Goal: Information Seeking & Learning: Find specific fact

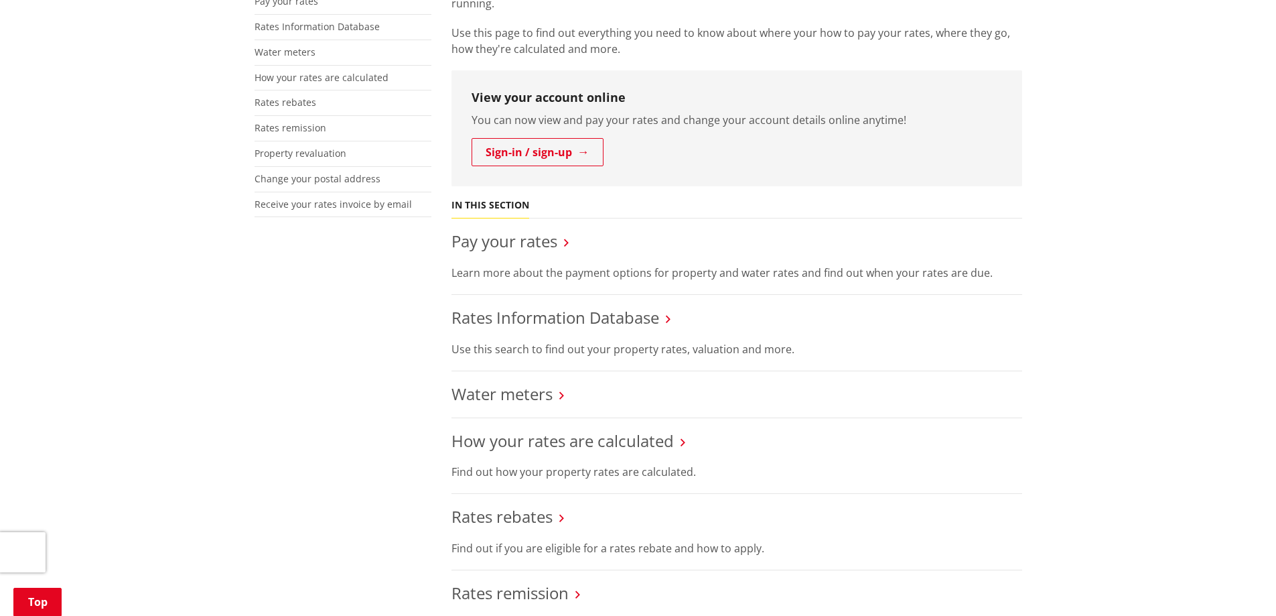
scroll to position [335, 0]
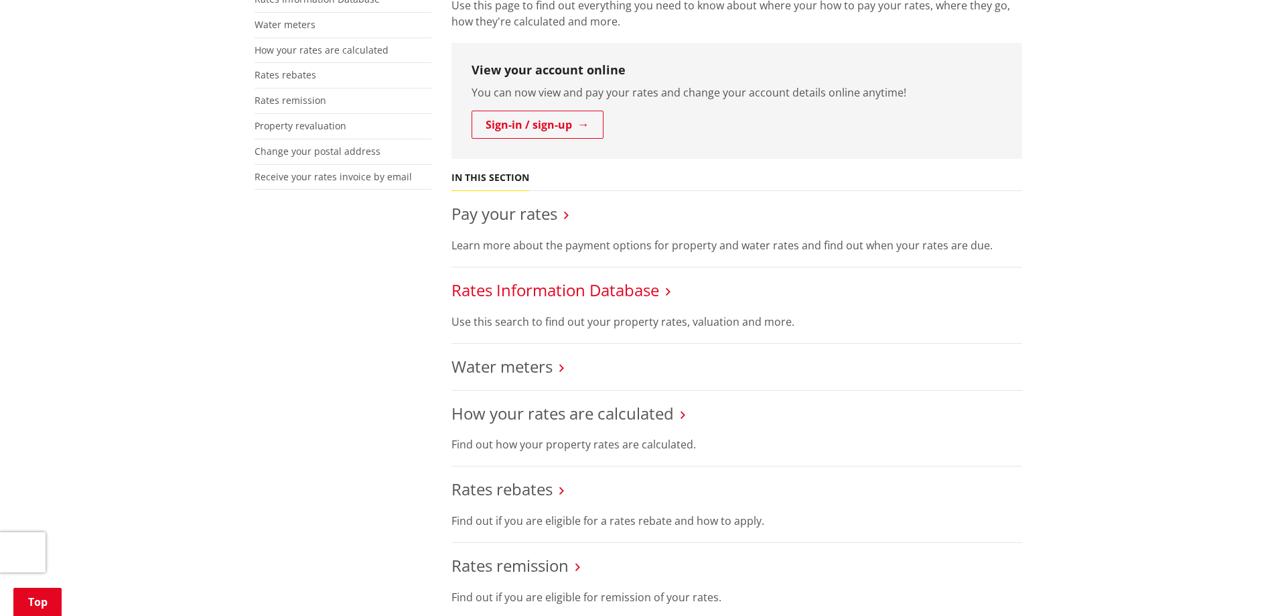
click at [621, 292] on link "Rates Information Database" at bounding box center [555, 290] width 208 height 22
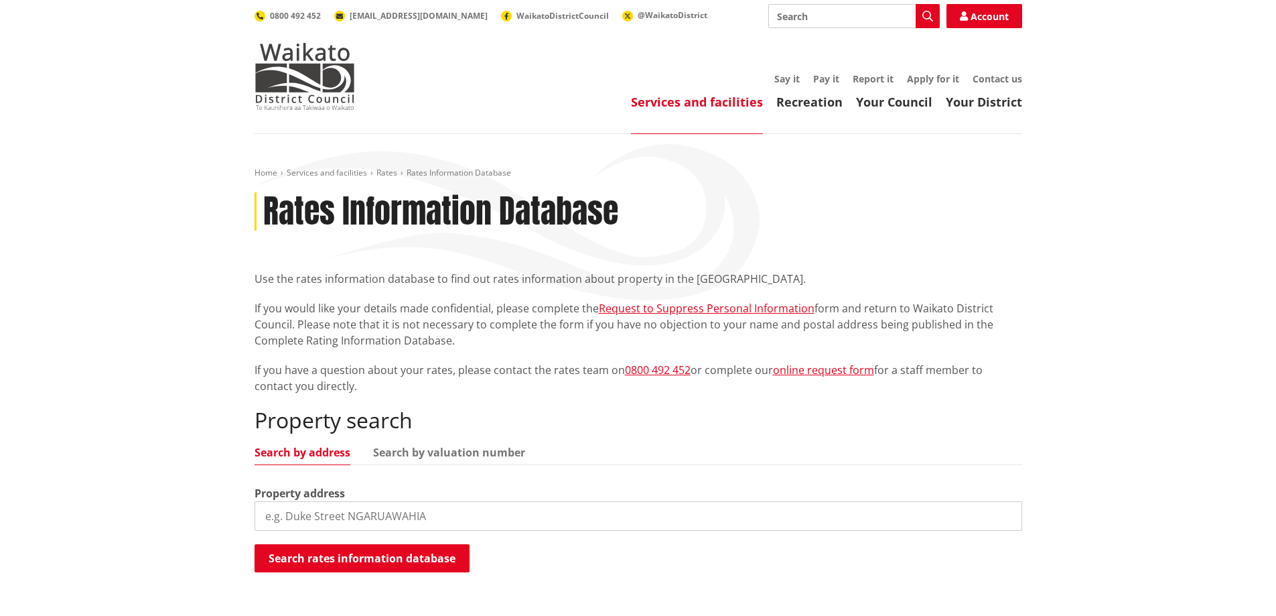
click at [314, 522] on input "search" at bounding box center [639, 515] width 768 height 29
type input "2292B State Highway 2"
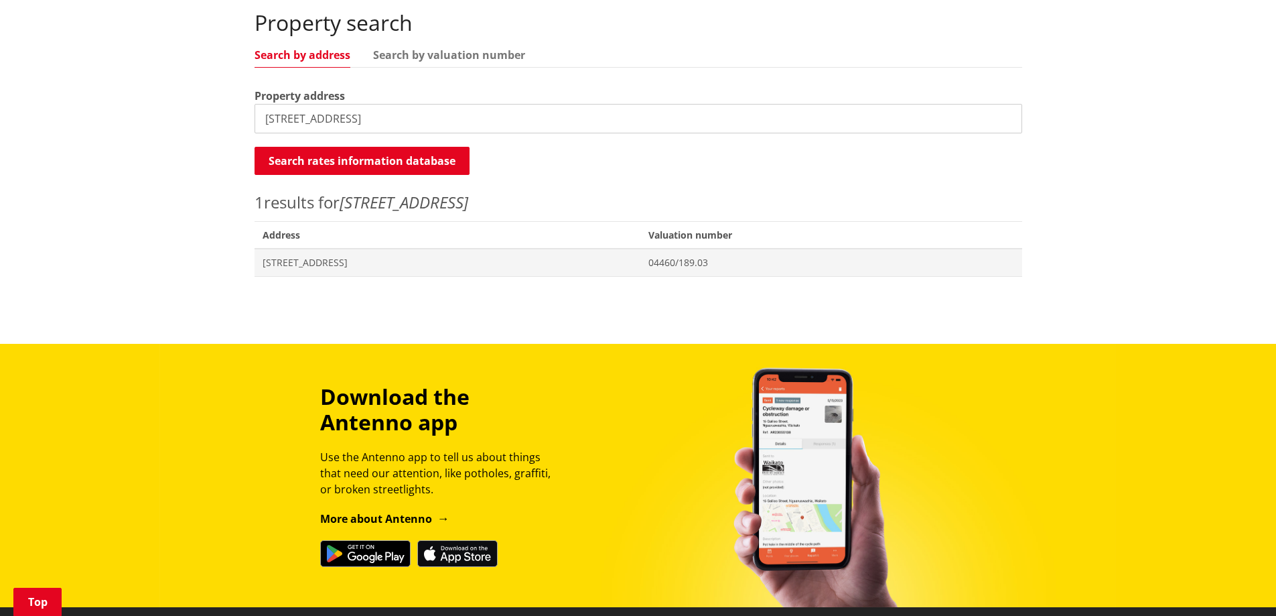
scroll to position [402, 0]
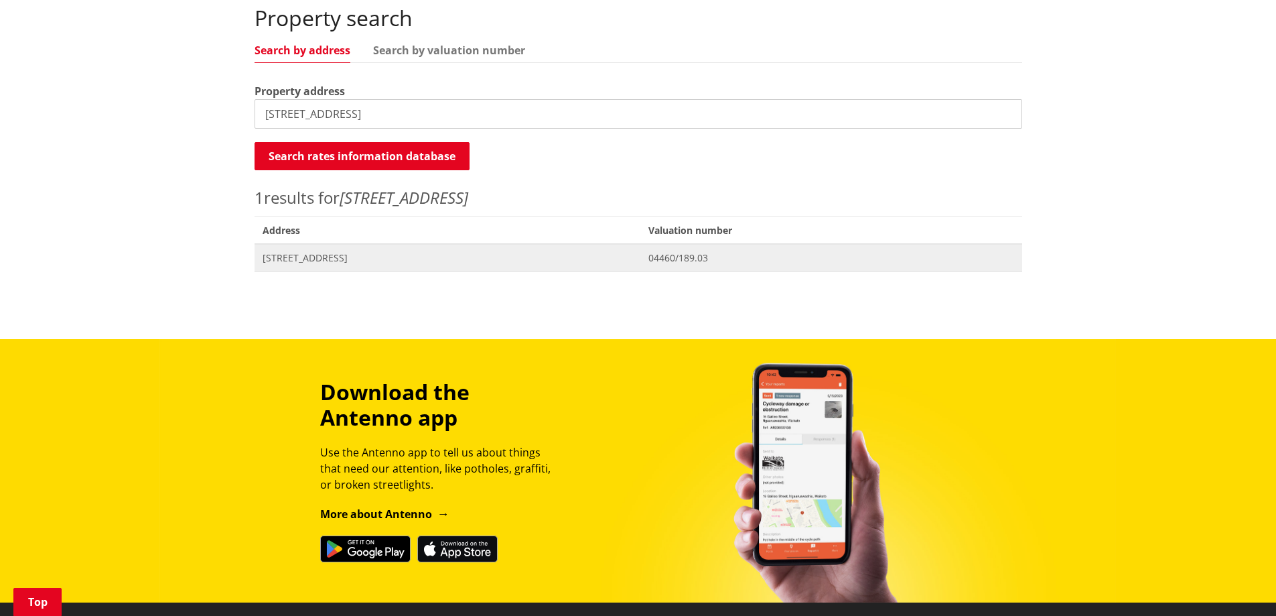
click at [380, 260] on span "2292B State Highway 2 MARAMARUA" at bounding box center [448, 257] width 370 height 13
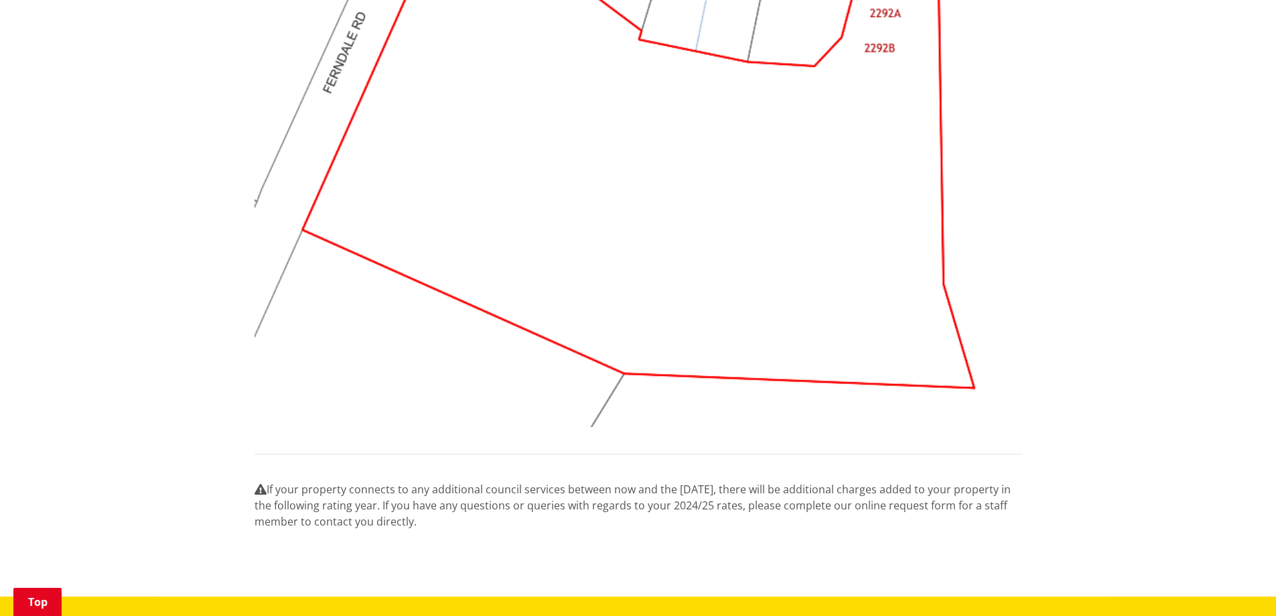
scroll to position [1273, 0]
